Goal: Information Seeking & Learning: Learn about a topic

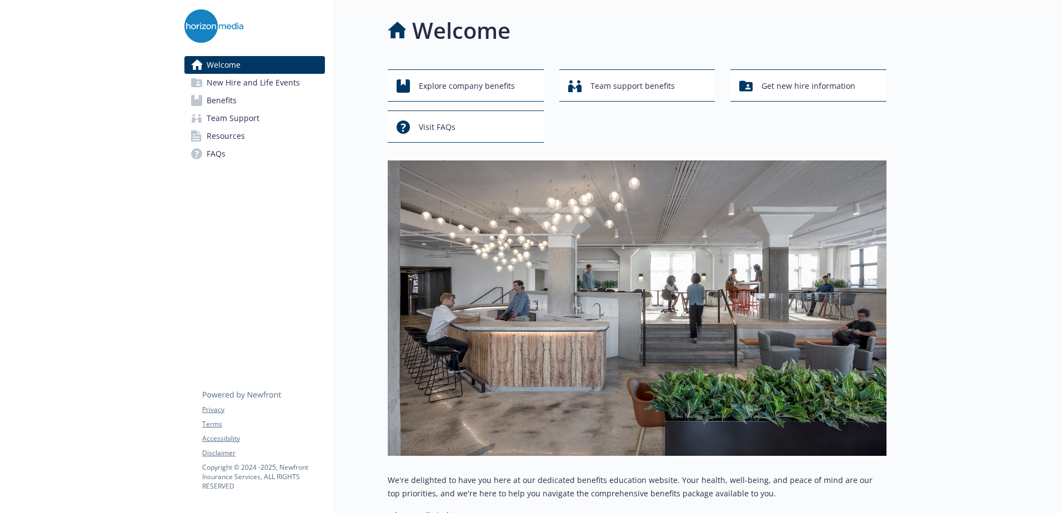
click at [287, 99] on link "Benefits" at bounding box center [254, 101] width 141 height 18
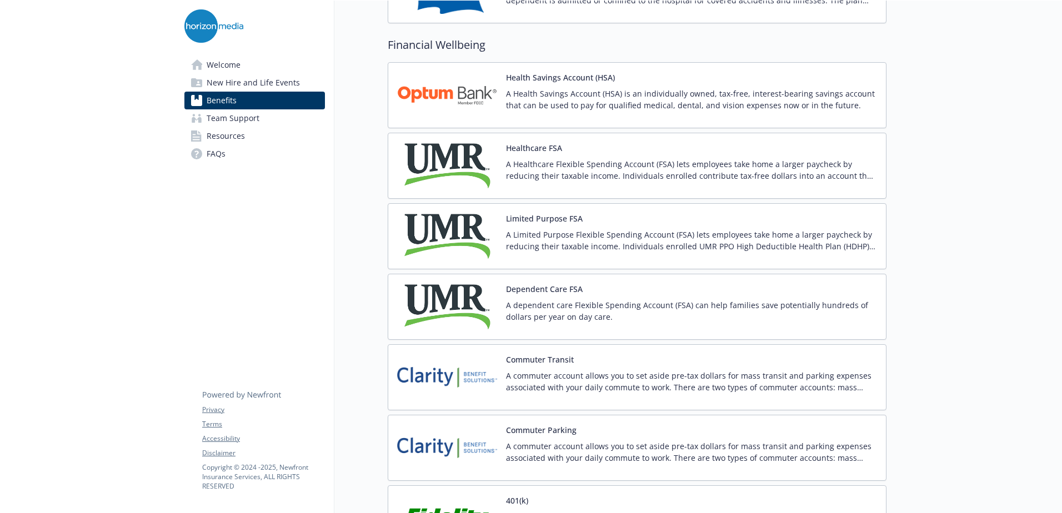
scroll to position [1556, 0]
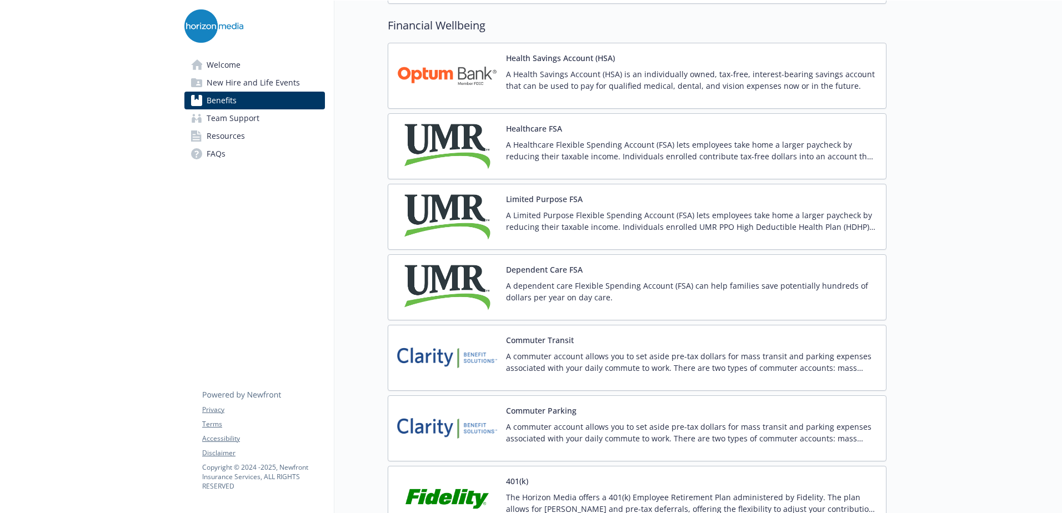
click at [471, 147] on img at bounding box center [447, 146] width 100 height 47
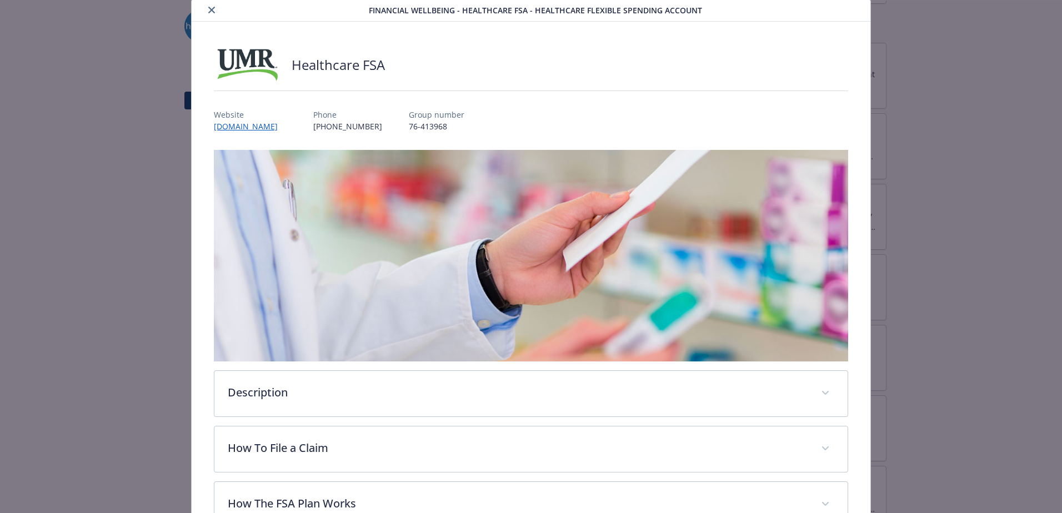
scroll to position [31, 0]
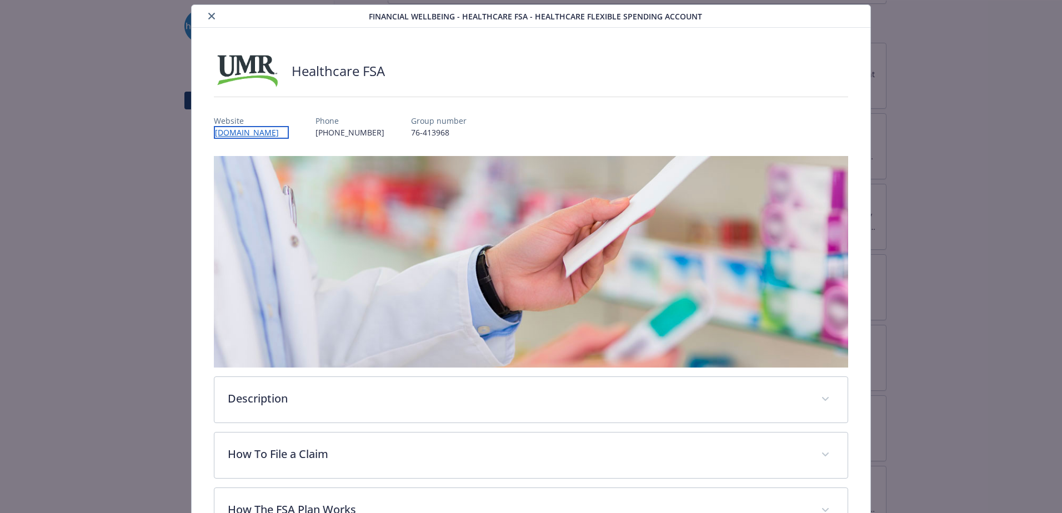
click at [252, 132] on link "[DOMAIN_NAME]" at bounding box center [251, 132] width 75 height 13
click at [253, 132] on link "[DOMAIN_NAME]" at bounding box center [251, 132] width 75 height 13
